Goal: Feedback & Contribution: Submit feedback/report problem

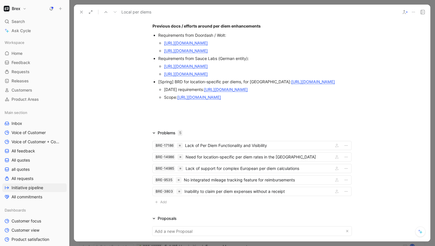
scroll to position [1351, 0]
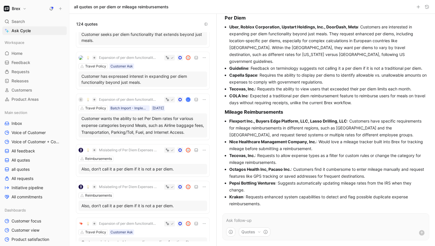
scroll to position [69, 0]
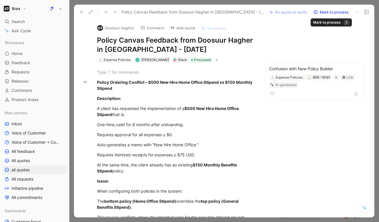
click at [332, 13] on button "Mark to process" at bounding box center [330, 12] width 40 height 8
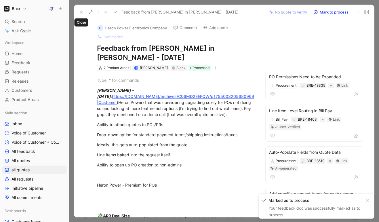
click at [82, 12] on icon at bounding box center [81, 12] width 5 height 5
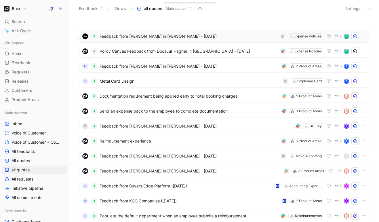
click at [124, 36] on span "Feedback from Sylvia Lin in Slack - 8/18/2025" at bounding box center [188, 36] width 178 height 7
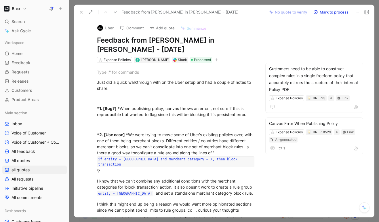
click at [81, 12] on use at bounding box center [81, 12] width 2 height 2
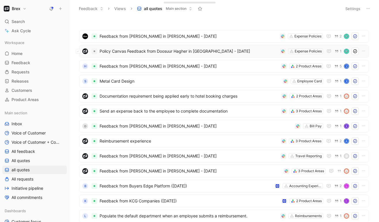
click at [126, 54] on span "Policy Canvas Feedback from Doosuur Hagher in Slack - 8/18/2025" at bounding box center [188, 51] width 178 height 7
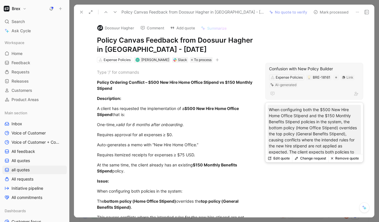
click at [276, 157] on button "Edit quote" at bounding box center [278, 158] width 27 height 8
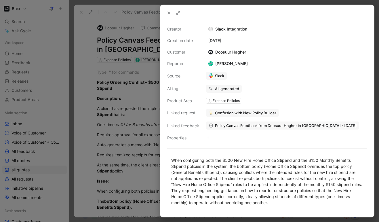
click at [169, 13] on use at bounding box center [169, 13] width 2 height 2
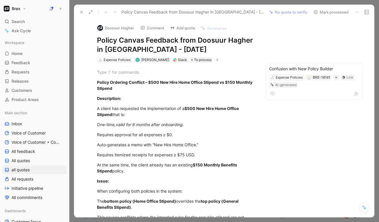
click at [356, 11] on icon at bounding box center [357, 12] width 5 height 5
click at [215, 60] on icon "button" at bounding box center [216, 59] width 3 height 3
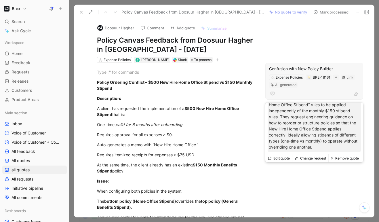
click at [317, 157] on button "Change request" at bounding box center [310, 158] width 36 height 8
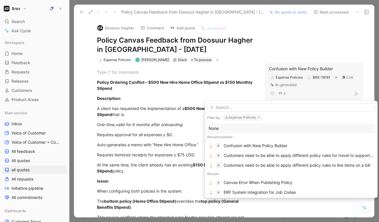
click at [235, 107] on input "text" at bounding box center [291, 107] width 168 height 9
type input "C"
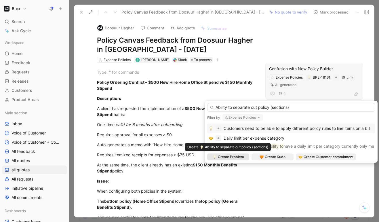
type input "Ability to separate out policy (sections)"
click at [223, 157] on span "Create Problem" at bounding box center [231, 157] width 26 height 6
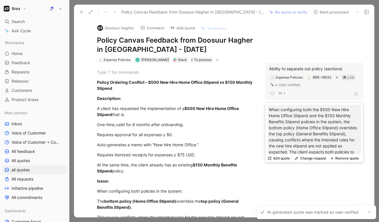
click at [346, 76] on icon at bounding box center [343, 77] width 3 height 3
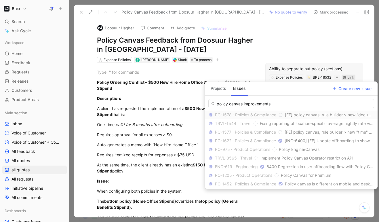
type input "policy canvas improvements"
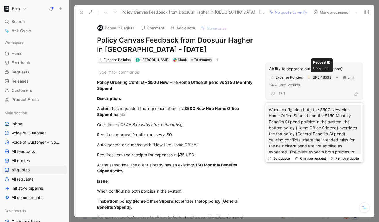
click at [319, 77] on div "BRE-18532" at bounding box center [322, 77] width 18 height 6
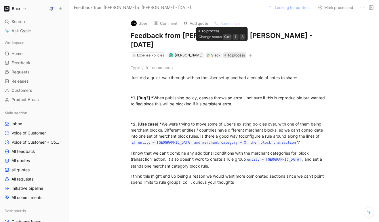
click at [227, 52] on span "To process" at bounding box center [236, 55] width 18 height 6
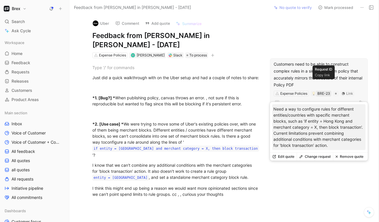
click at [325, 91] on div "BRE-23" at bounding box center [323, 94] width 13 height 6
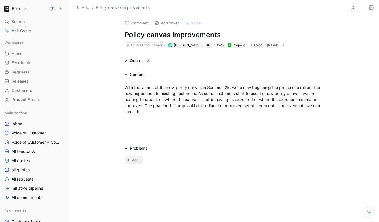
click at [138, 157] on span "Add" at bounding box center [136, 160] width 8 height 6
click at [141, 61] on div "Quotes 2" at bounding box center [140, 60] width 21 height 7
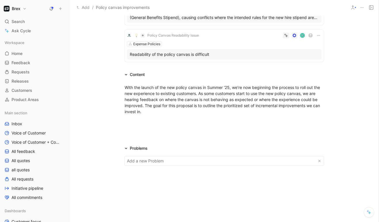
scroll to position [91, 0]
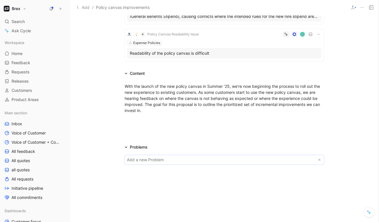
click at [148, 161] on body "Brex Search ⌘ K Ask Cycle Workspace Home G then H Feedback G then F Requests G …" at bounding box center [189, 111] width 379 height 222
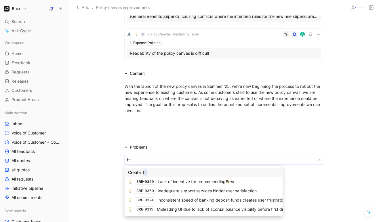
type input "b"
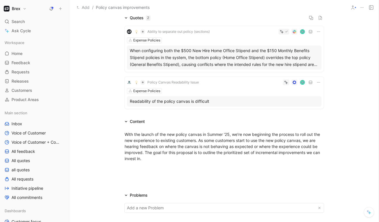
scroll to position [34, 0]
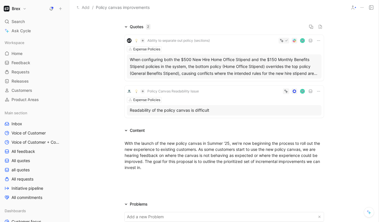
click at [126, 131] on icon at bounding box center [125, 130] width 3 height 3
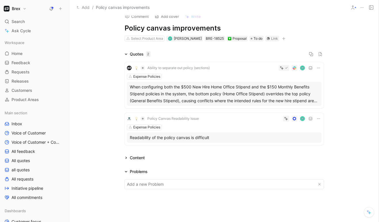
scroll to position [0, 0]
